Goal: Communication & Community: Answer question/provide support

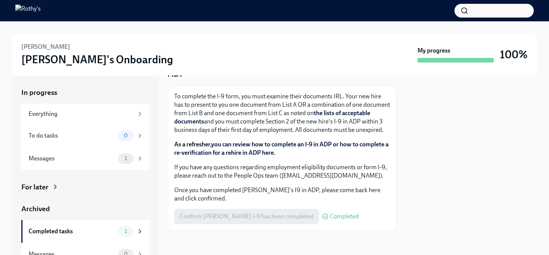
scroll to position [55, 0]
click at [68, 159] on div "Messages" at bounding box center [72, 158] width 87 height 8
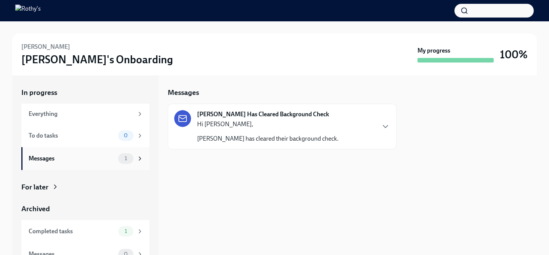
click at [136, 159] on div "1" at bounding box center [130, 158] width 25 height 11
click at [140, 160] on icon at bounding box center [140, 158] width 7 height 7
click at [252, 130] on div "Hi [PERSON_NAME], [PERSON_NAME] has cleared their background check." at bounding box center [267, 131] width 141 height 23
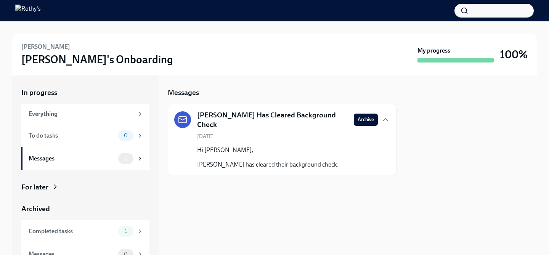
click at [370, 121] on span "Archive" at bounding box center [366, 120] width 16 height 8
click at [129, 113] on div "Everything" at bounding box center [81, 114] width 105 height 8
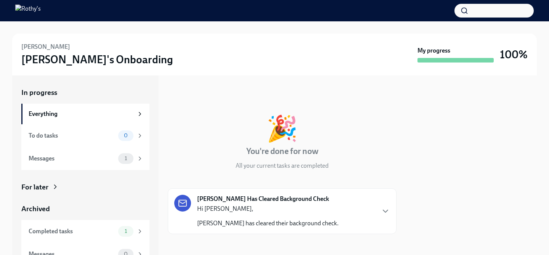
click at [41, 11] on img at bounding box center [28, 11] width 26 height 12
